Goal: Task Accomplishment & Management: Complete application form

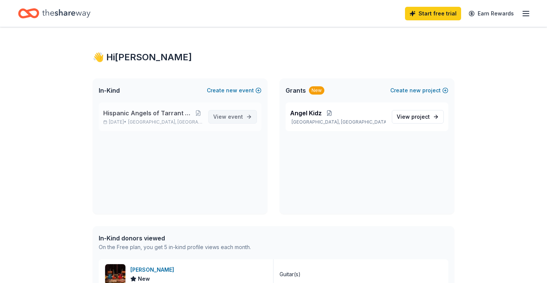
click at [233, 124] on link "View event" at bounding box center [232, 117] width 49 height 14
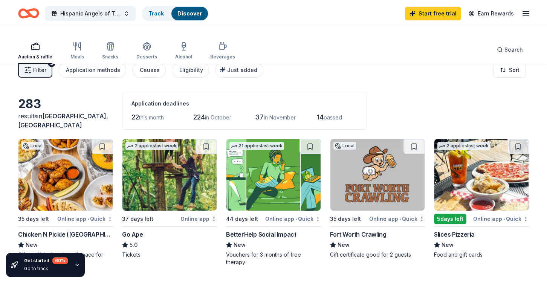
click at [46, 60] on div "Auction & raffle" at bounding box center [35, 57] width 34 height 6
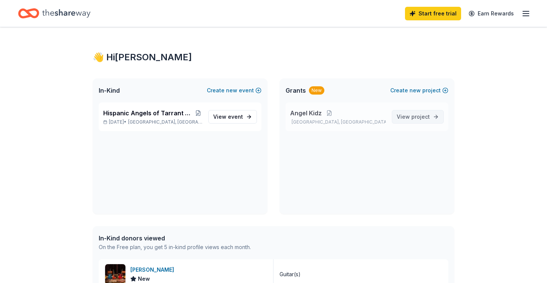
click at [411, 120] on span "project" at bounding box center [420, 116] width 18 height 6
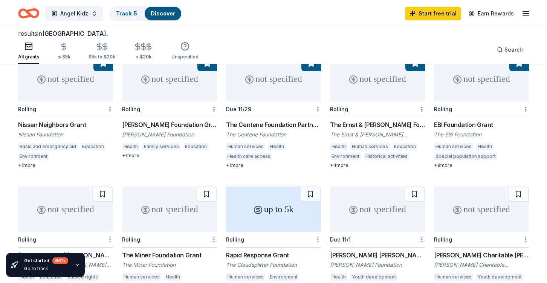
scroll to position [157, 0]
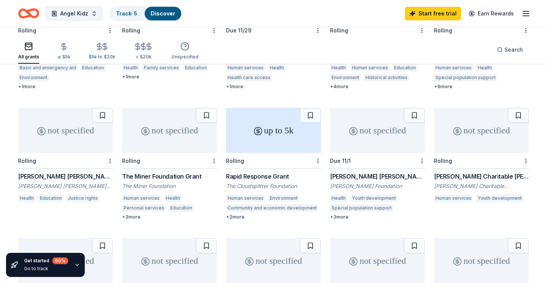
click at [459, 60] on div "The EBI Foundation" at bounding box center [481, 56] width 95 height 8
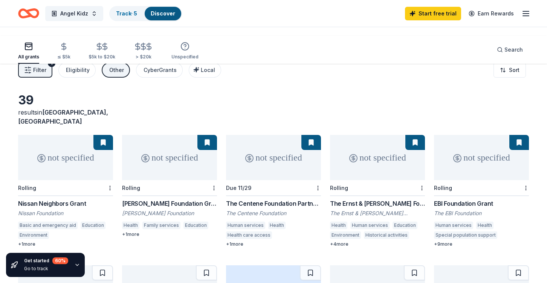
scroll to position [79, 0]
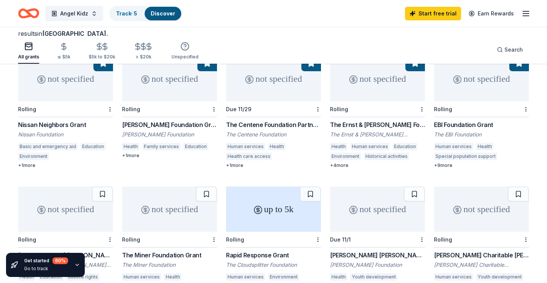
click at [261, 129] on div "The Centene Foundation Partners Program" at bounding box center [273, 124] width 95 height 9
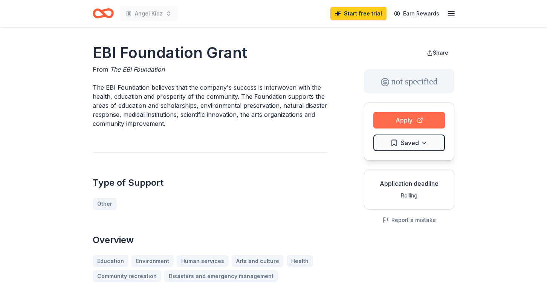
click at [382, 128] on button "Apply" at bounding box center [409, 120] width 72 height 17
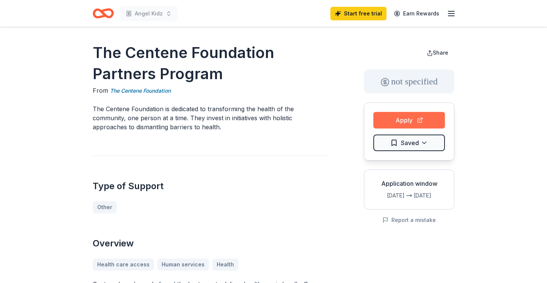
click at [389, 128] on button "Apply" at bounding box center [409, 120] width 72 height 17
